Goal: Information Seeking & Learning: Learn about a topic

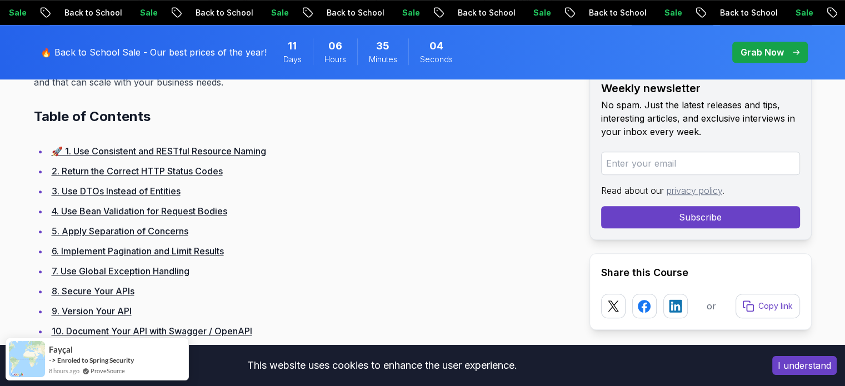
scroll to position [723, 0]
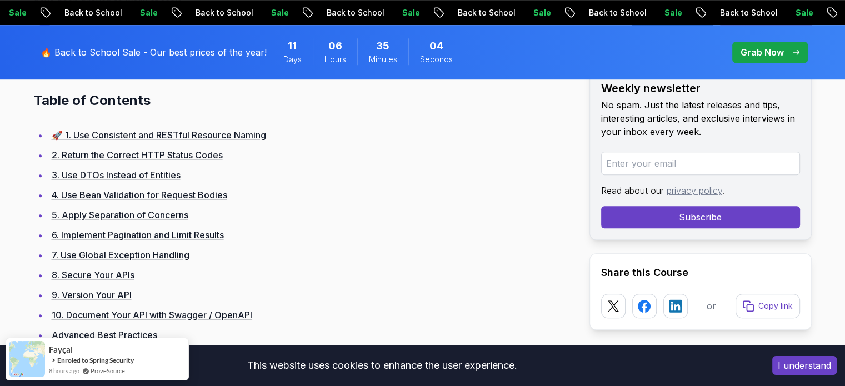
click at [183, 155] on link "2. Return the Correct HTTP Status Codes" at bounding box center [137, 155] width 171 height 11
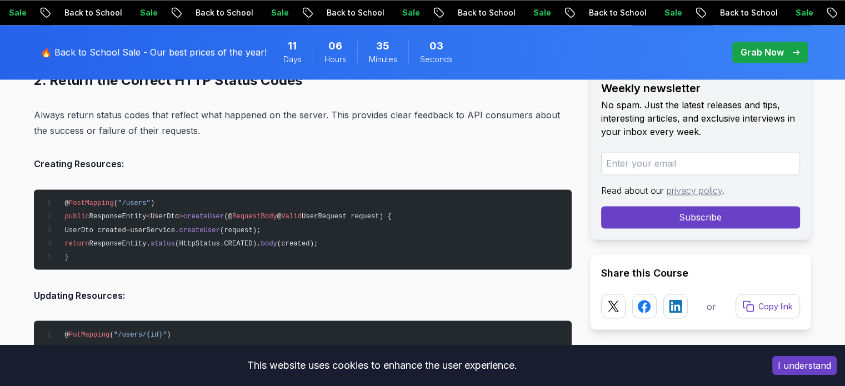
scroll to position [1959, 0]
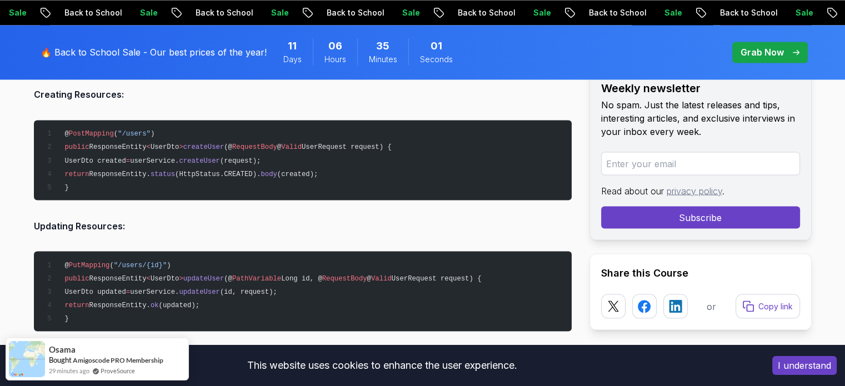
click at [175, 173] on span "status" at bounding box center [163, 174] width 24 height 8
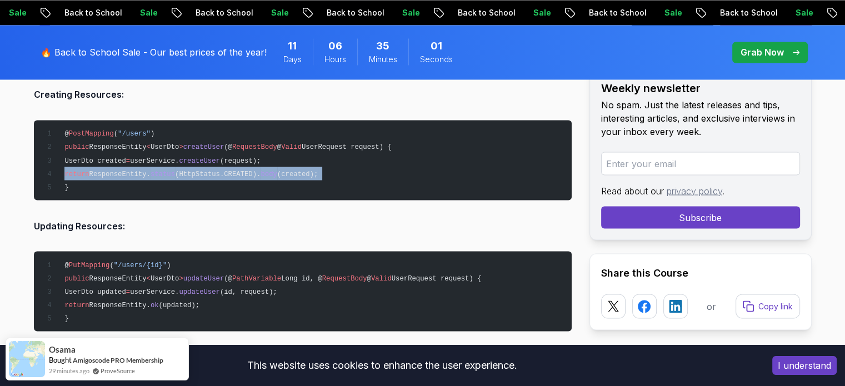
click at [175, 173] on span "status" at bounding box center [163, 174] width 24 height 8
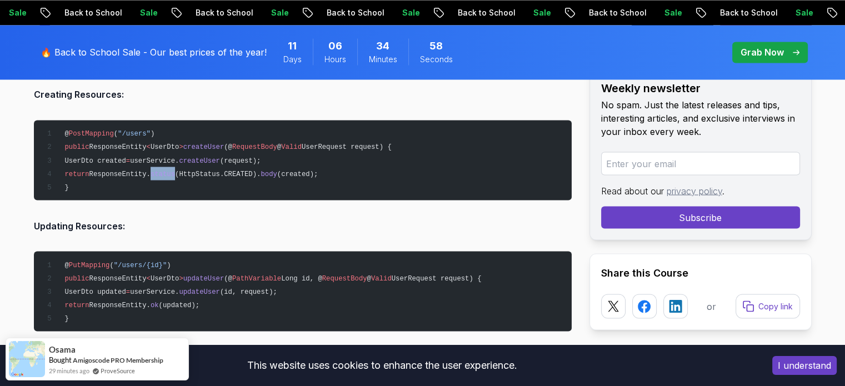
click at [175, 173] on span "status" at bounding box center [163, 174] width 24 height 8
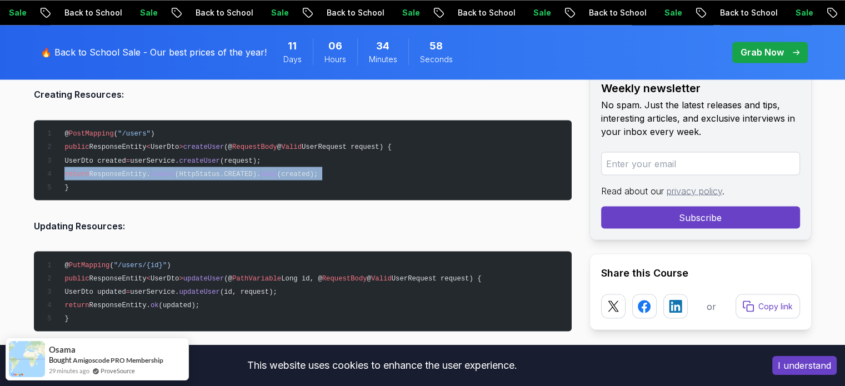
click at [175, 173] on span "status" at bounding box center [163, 174] width 24 height 8
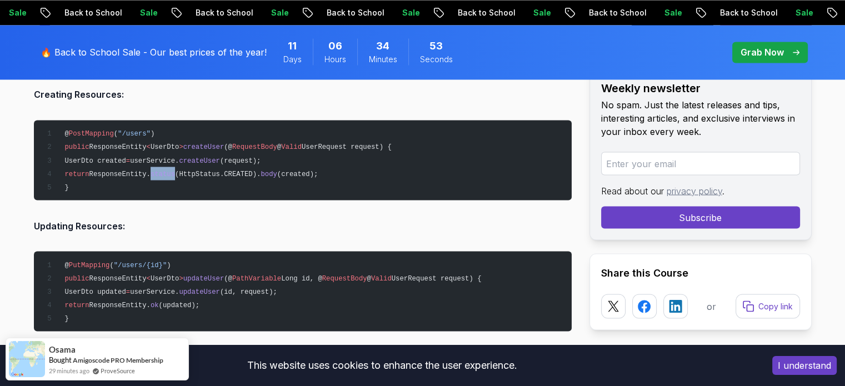
click at [175, 173] on span "status" at bounding box center [163, 174] width 24 height 8
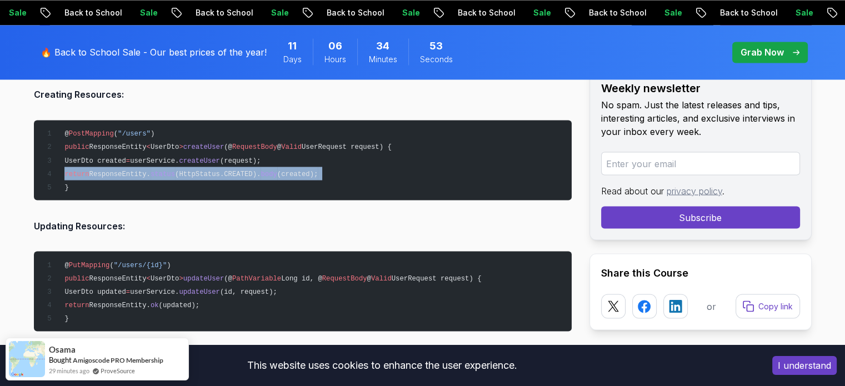
click at [175, 173] on span "status" at bounding box center [163, 174] width 24 height 8
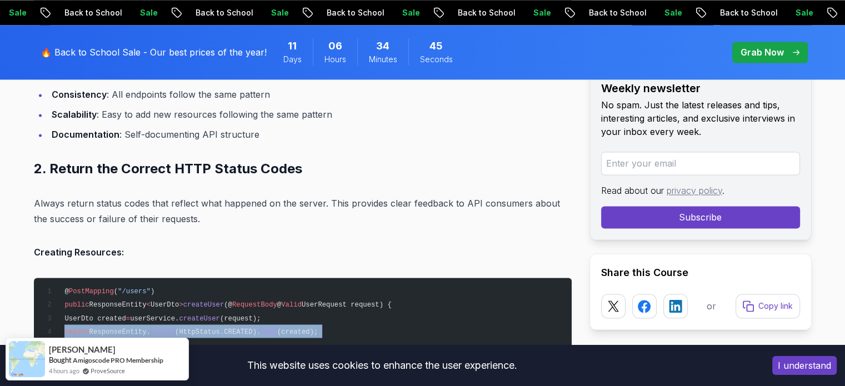
scroll to position [1792, 0]
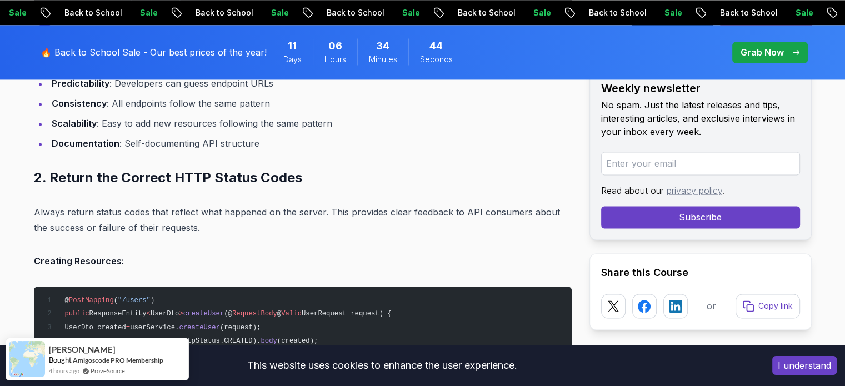
click at [165, 180] on h2 "2. Return the Correct HTTP Status Codes" at bounding box center [303, 178] width 538 height 18
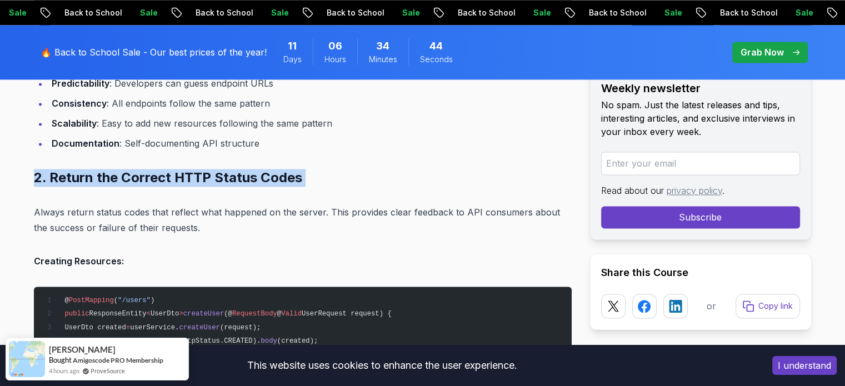
click at [165, 180] on h2 "2. Return the Correct HTTP Status Codes" at bounding box center [303, 178] width 538 height 18
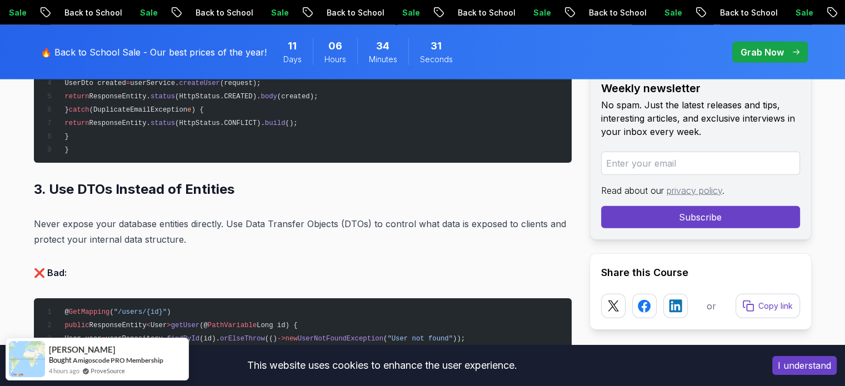
scroll to position [2737, 0]
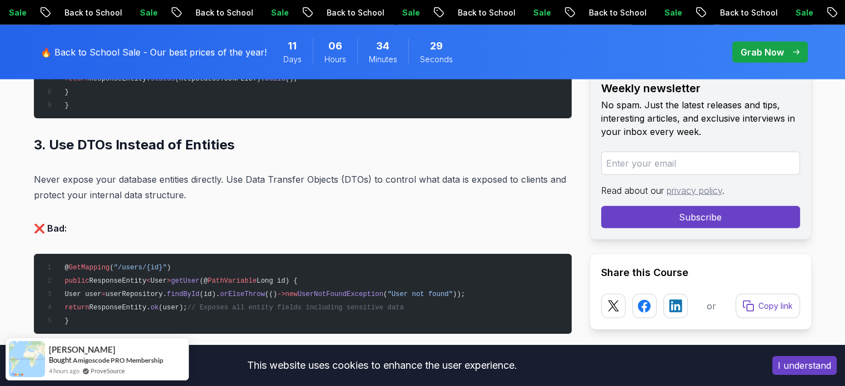
click at [190, 140] on h2 "3. Use DTOs Instead of Entities" at bounding box center [303, 145] width 538 height 18
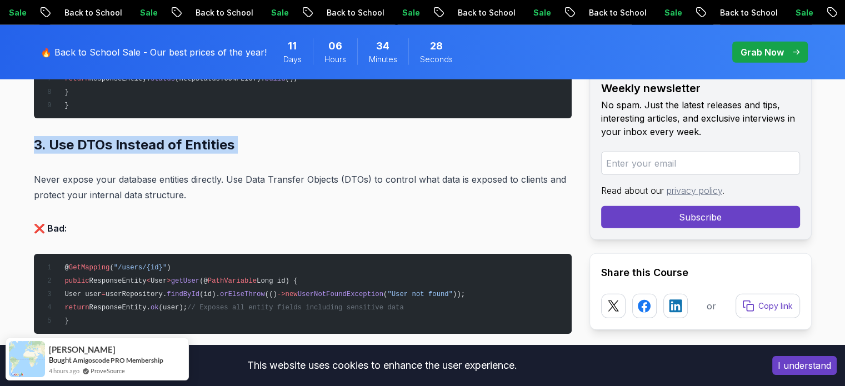
click at [190, 140] on h2 "3. Use DTOs Instead of Entities" at bounding box center [303, 145] width 538 height 18
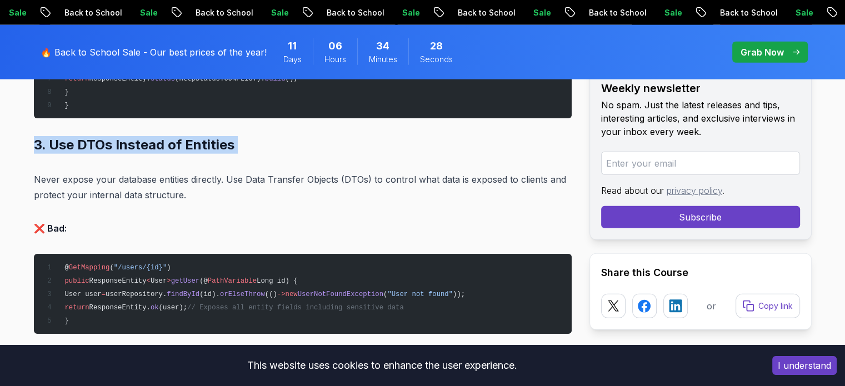
click at [100, 145] on h2 "3. Use DTOs Instead of Entities" at bounding box center [303, 145] width 538 height 18
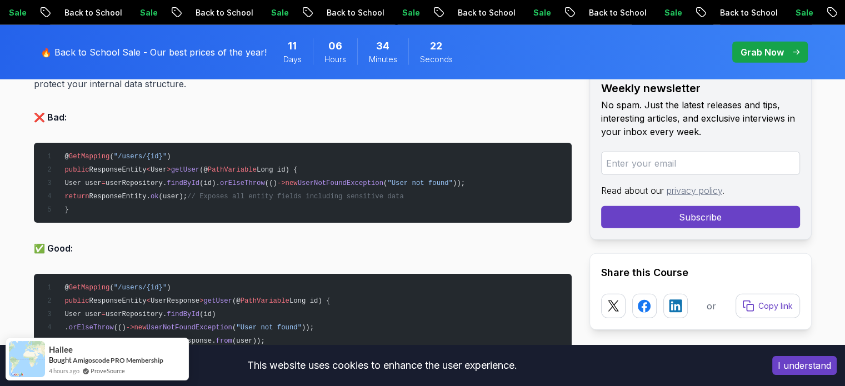
scroll to position [2959, 0]
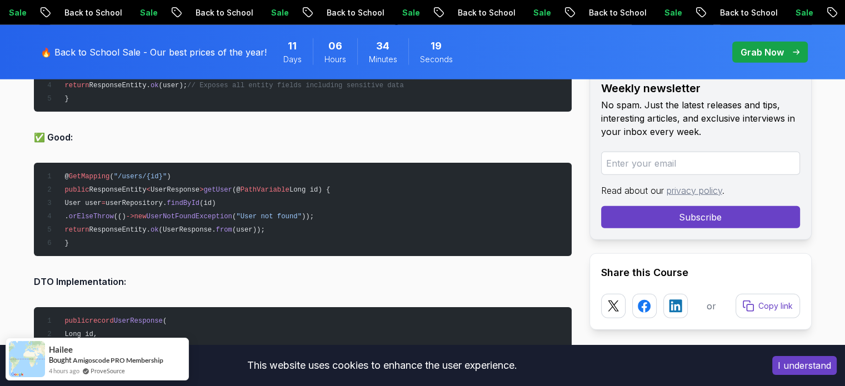
click at [221, 213] on span "UserNotFoundException" at bounding box center [190, 217] width 86 height 8
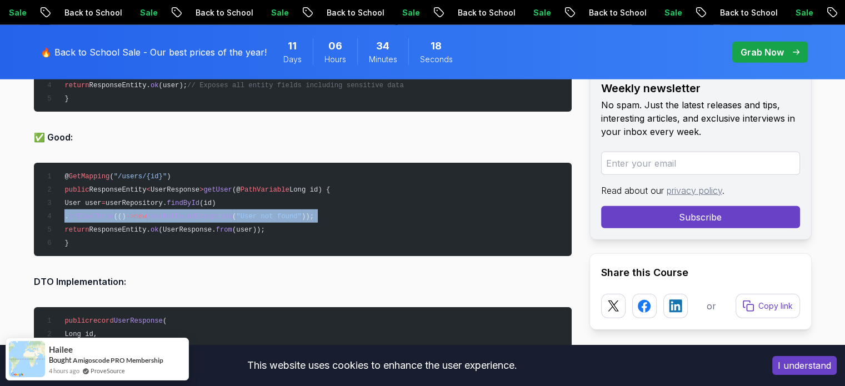
click at [221, 213] on span "UserNotFoundException" at bounding box center [190, 217] width 86 height 8
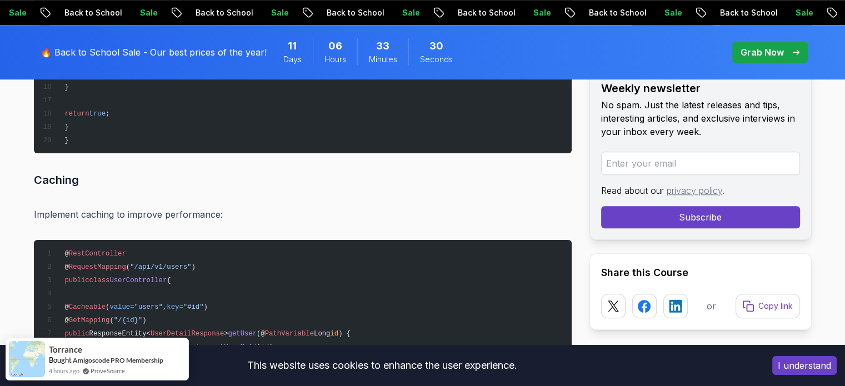
scroll to position [13542, 0]
